Goal: Find specific page/section: Find specific page/section

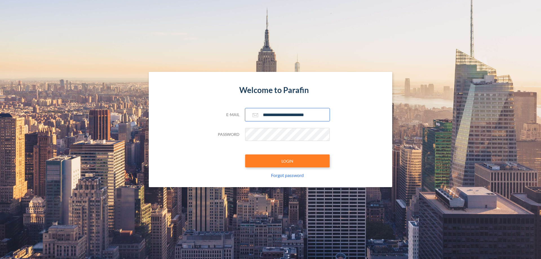
type input "**********"
click at [287, 161] on button "LOGIN" at bounding box center [287, 160] width 85 height 13
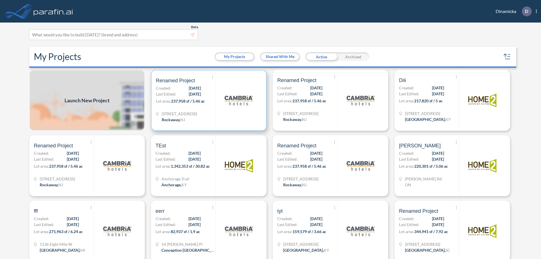
scroll to position [1, 0]
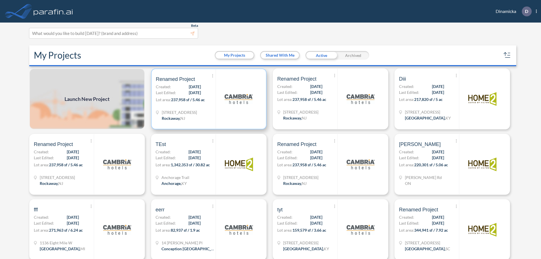
click at [208, 99] on p "Lot area: 237,958 sf / 5.46 ac" at bounding box center [186, 101] width 60 height 8
